Goal: Information Seeking & Learning: Find specific fact

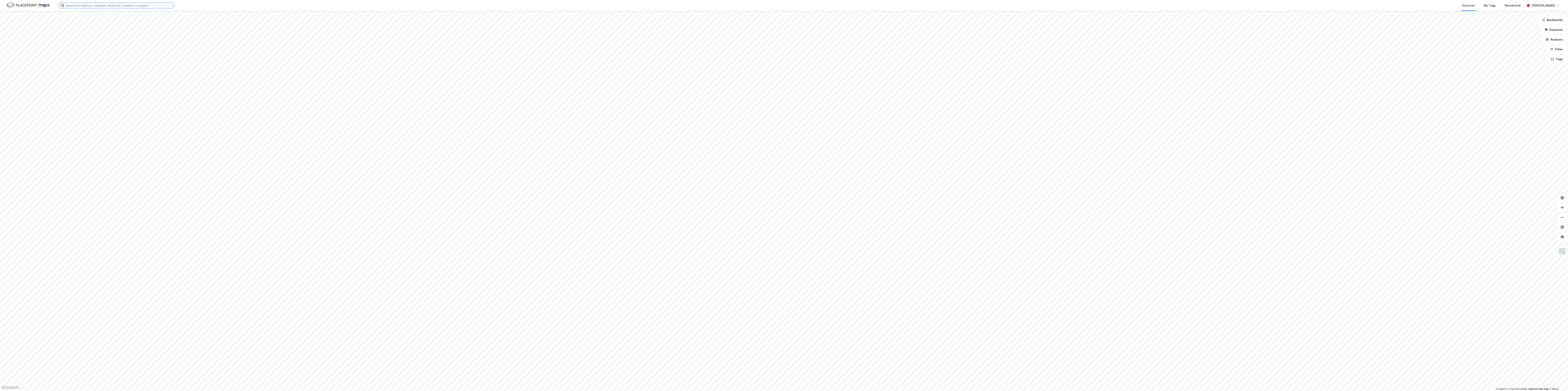
click at [80, 7] on input at bounding box center [119, 5] width 109 height 6
type input "gardeveien 2"
click at [132, 21] on span "• Area • [STREET_ADDRESS]" at bounding box center [149, 20] width 33 height 3
click at [91, 5] on input "gardeveien 2" at bounding box center [116, 5] width 104 height 6
click at [126, 35] on span "[STREET_ADDRESS]" at bounding box center [117, 34] width 28 height 5
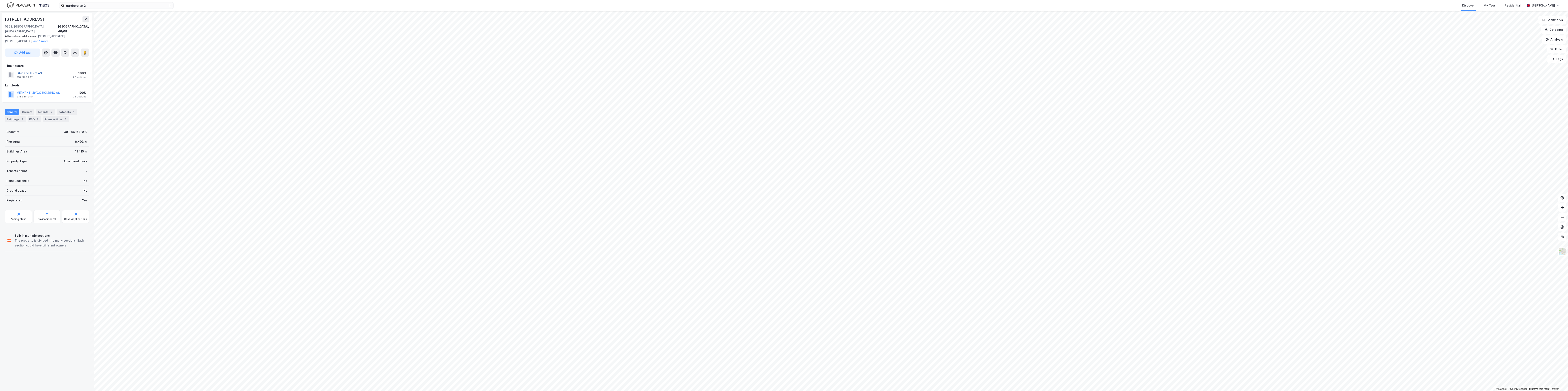
click at [0, 0] on button "GARDEVEIEN 2 AS" at bounding box center [0, 0] width 0 height 0
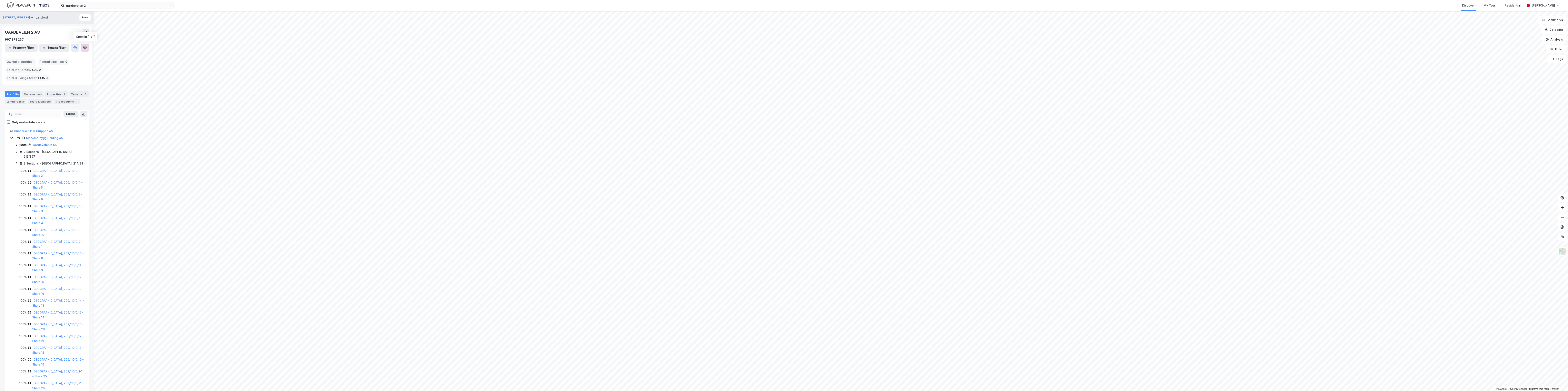
click at [83, 49] on icon at bounding box center [85, 47] width 4 height 4
